Goal: Navigation & Orientation: Find specific page/section

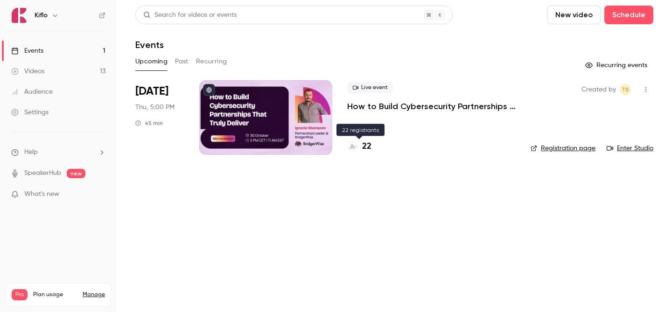
click at [366, 148] on h4 "22" at bounding box center [366, 146] width 9 height 13
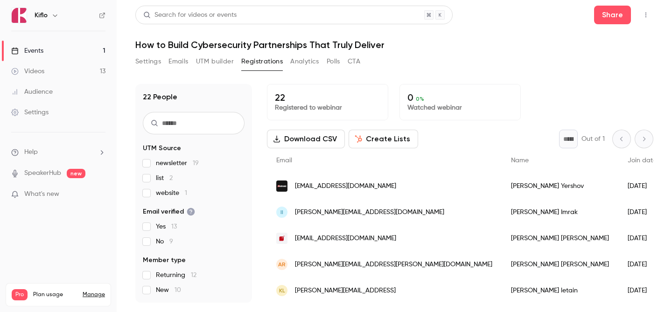
click at [76, 88] on link "Audience" at bounding box center [58, 92] width 117 height 21
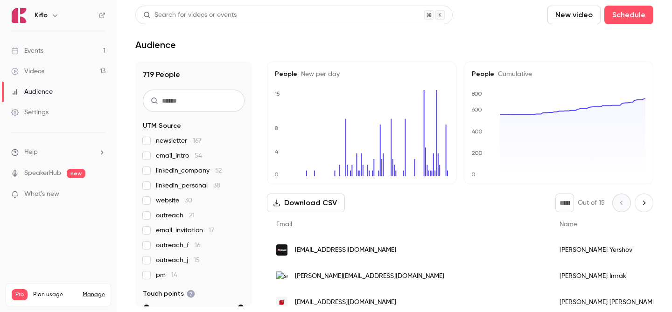
click at [78, 72] on link "Videos 13" at bounding box center [58, 71] width 117 height 21
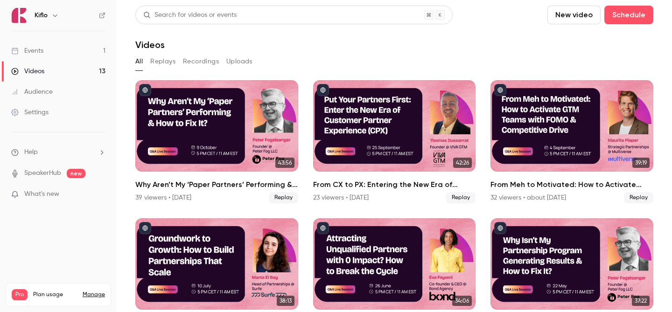
click at [75, 44] on link "Events 1" at bounding box center [58, 51] width 117 height 21
